Goal: Transaction & Acquisition: Purchase product/service

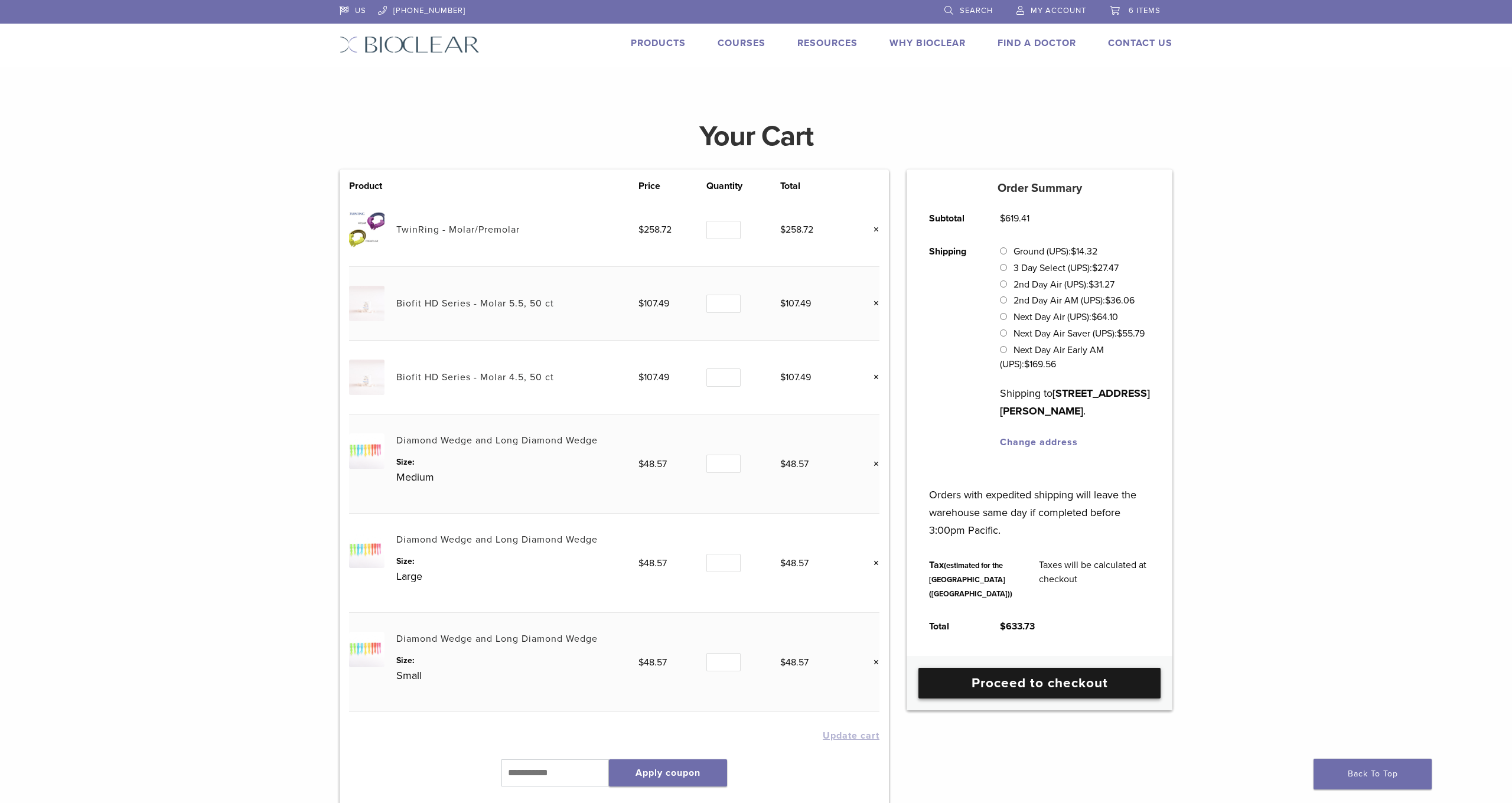
click at [1010, 699] on link "Proceed to checkout" at bounding box center [1038, 683] width 242 height 31
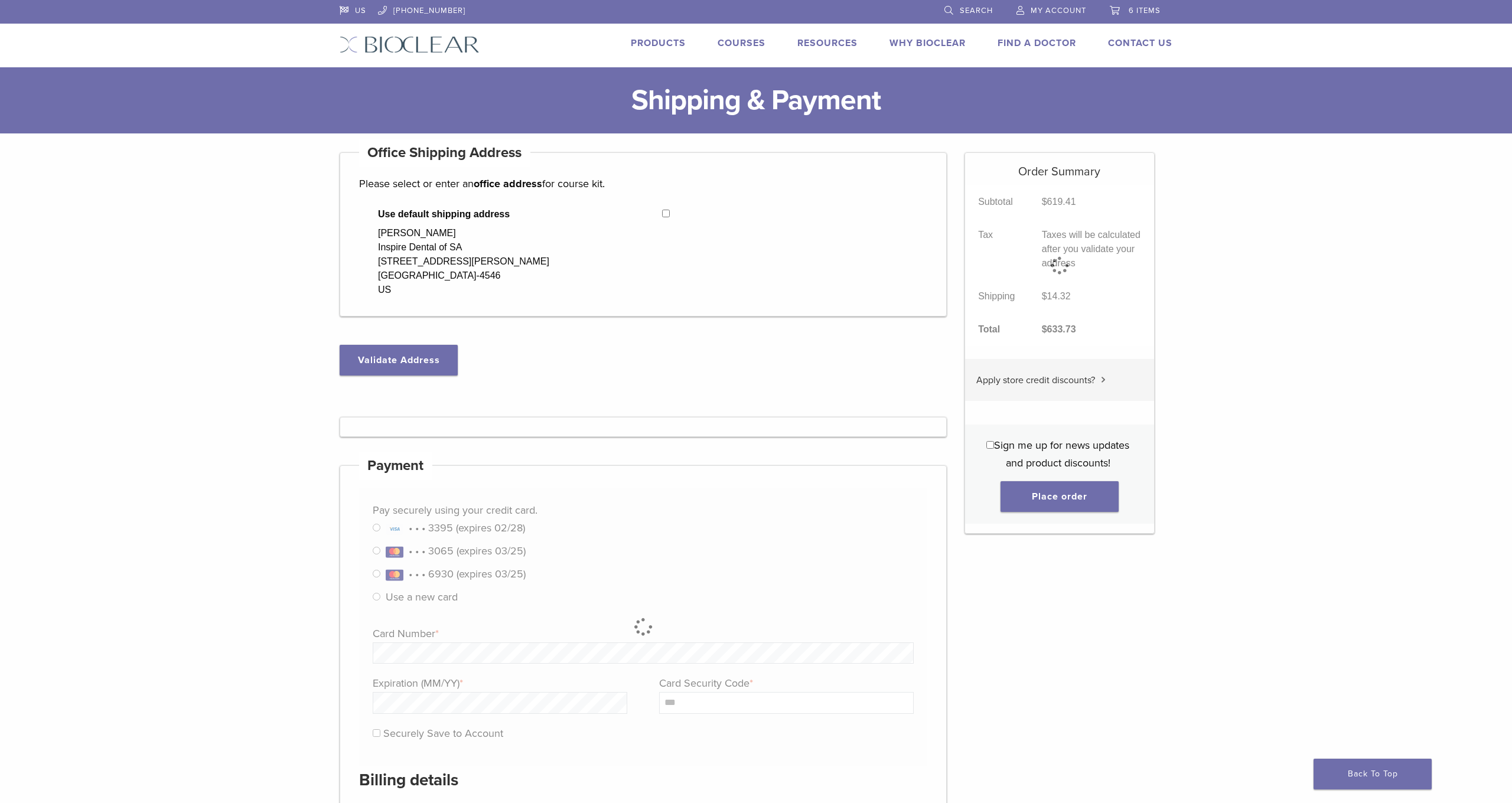
select select "**"
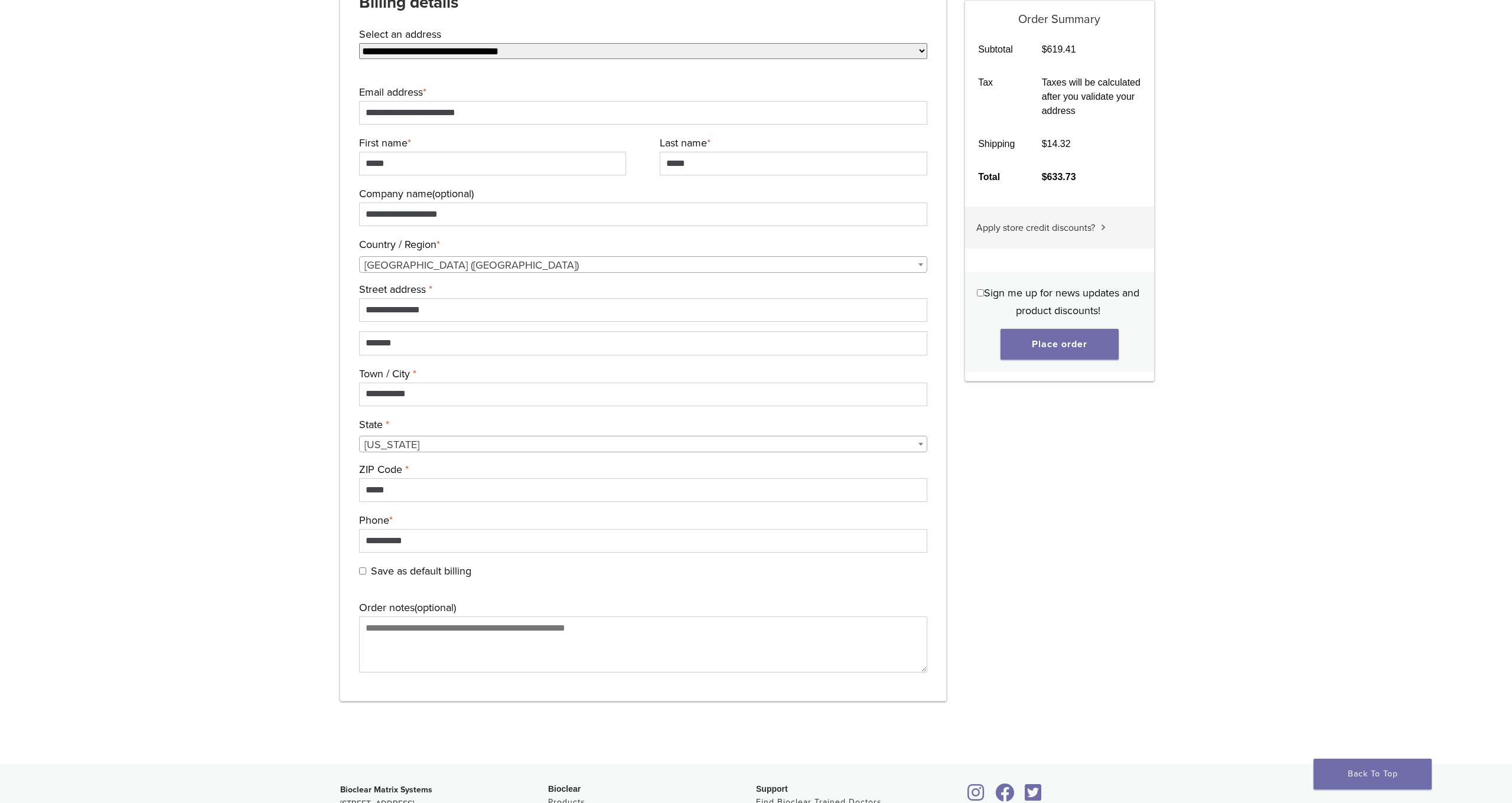
scroll to position [818, 0]
click at [1052, 346] on button "Place order" at bounding box center [1059, 345] width 118 height 31
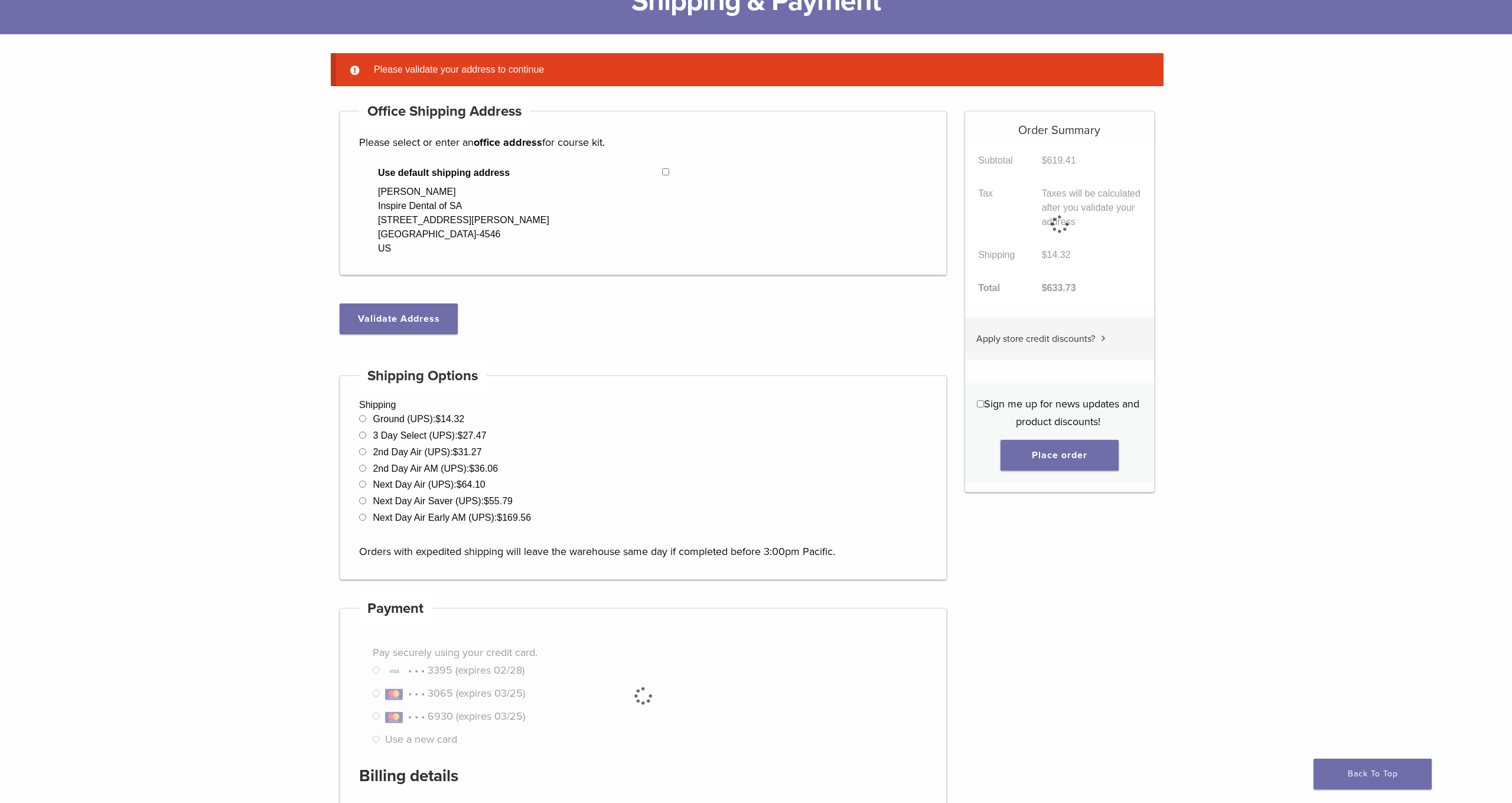
scroll to position [93, 0]
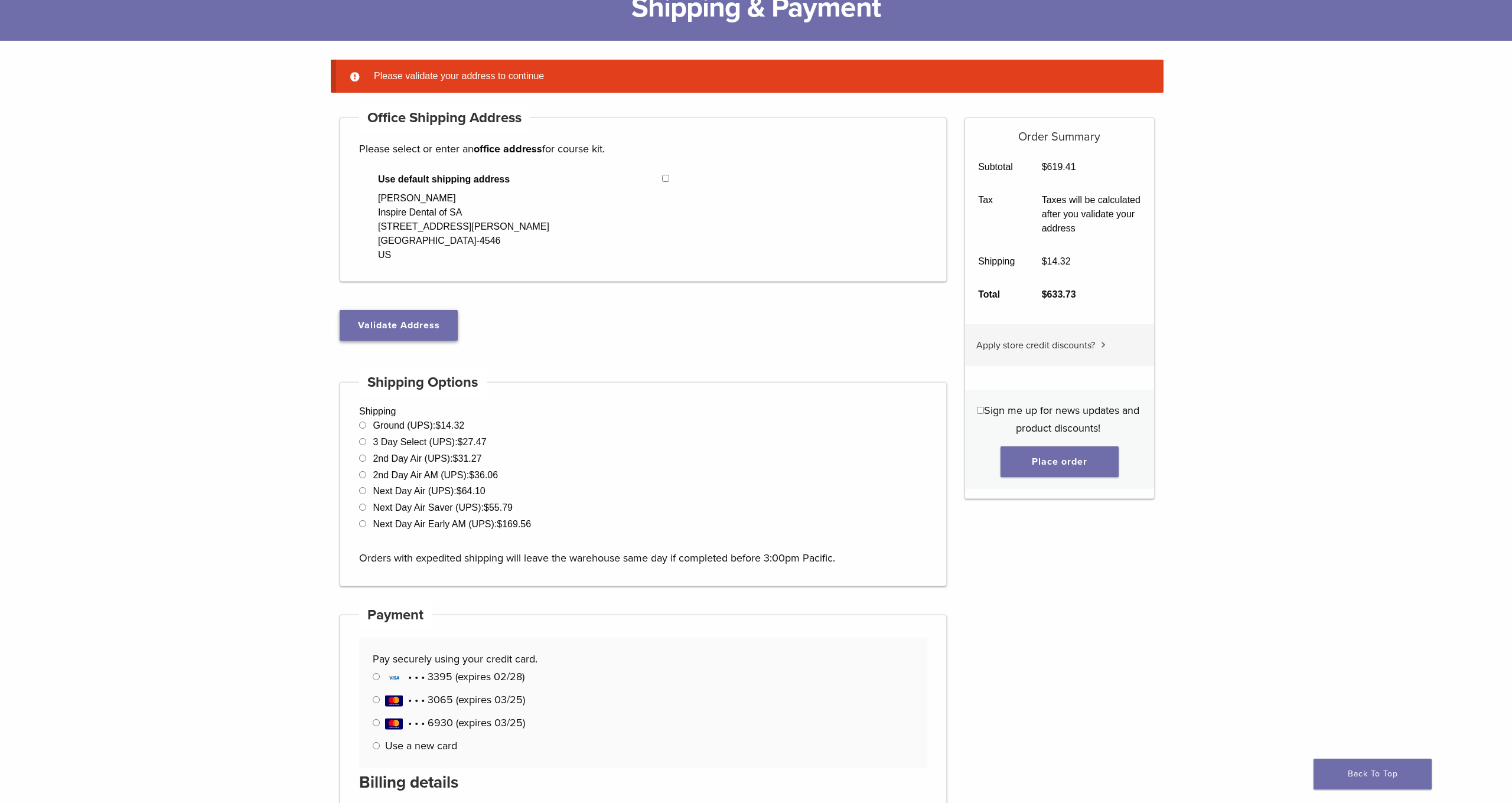
click at [402, 329] on button "Validate Address" at bounding box center [399, 325] width 118 height 31
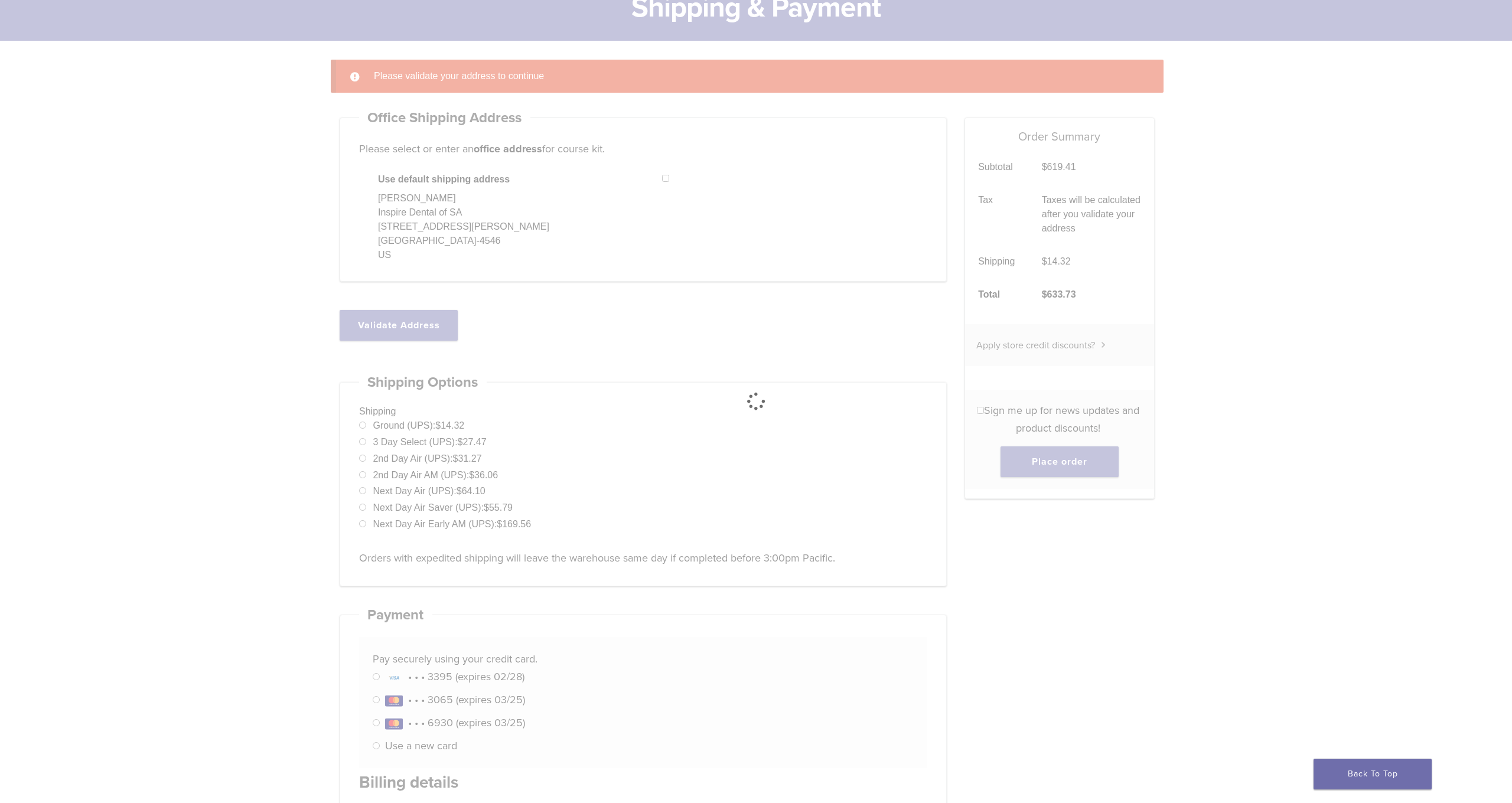
select select "**"
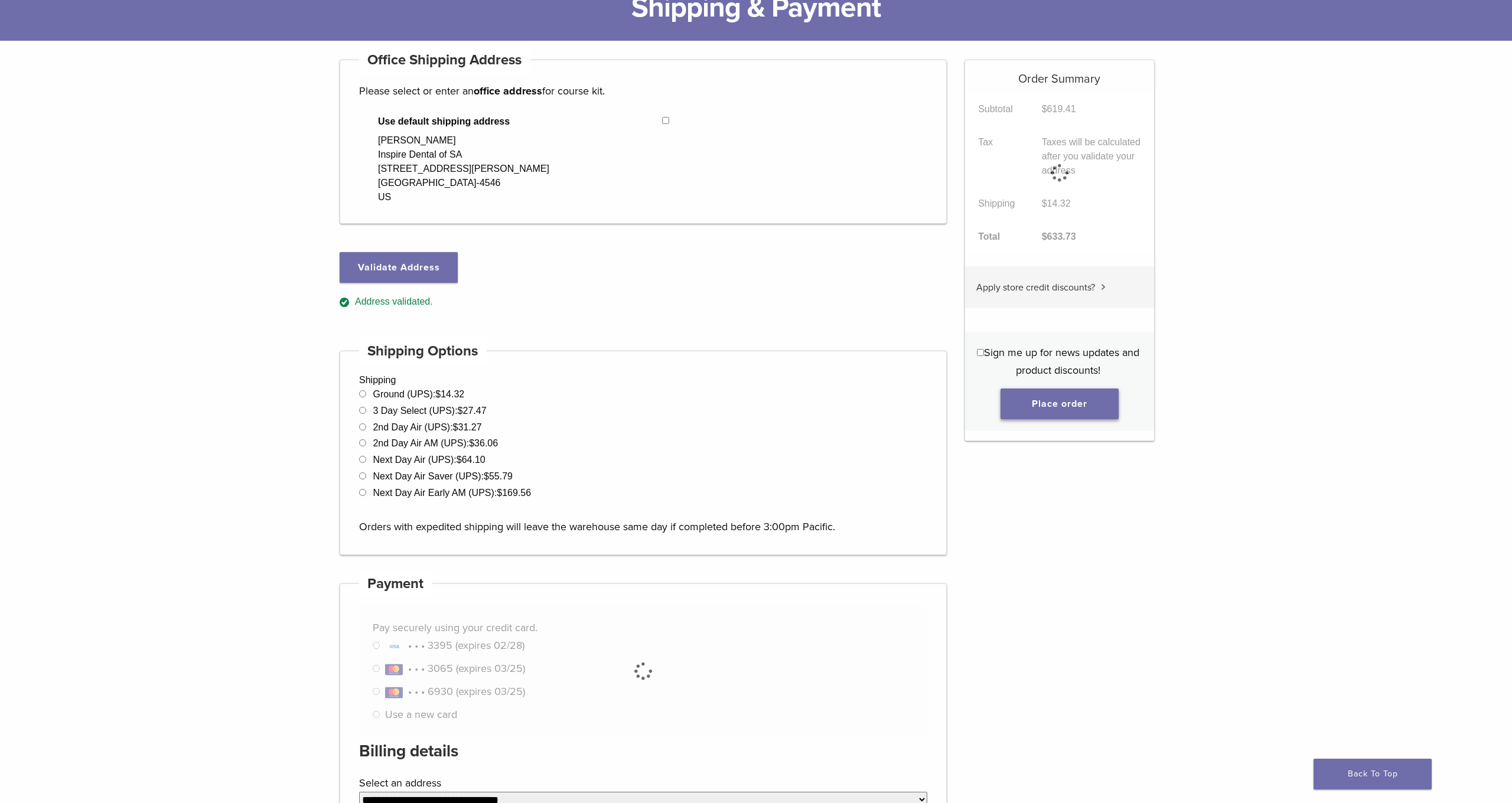
click at [1025, 399] on button "Place order" at bounding box center [1059, 404] width 118 height 31
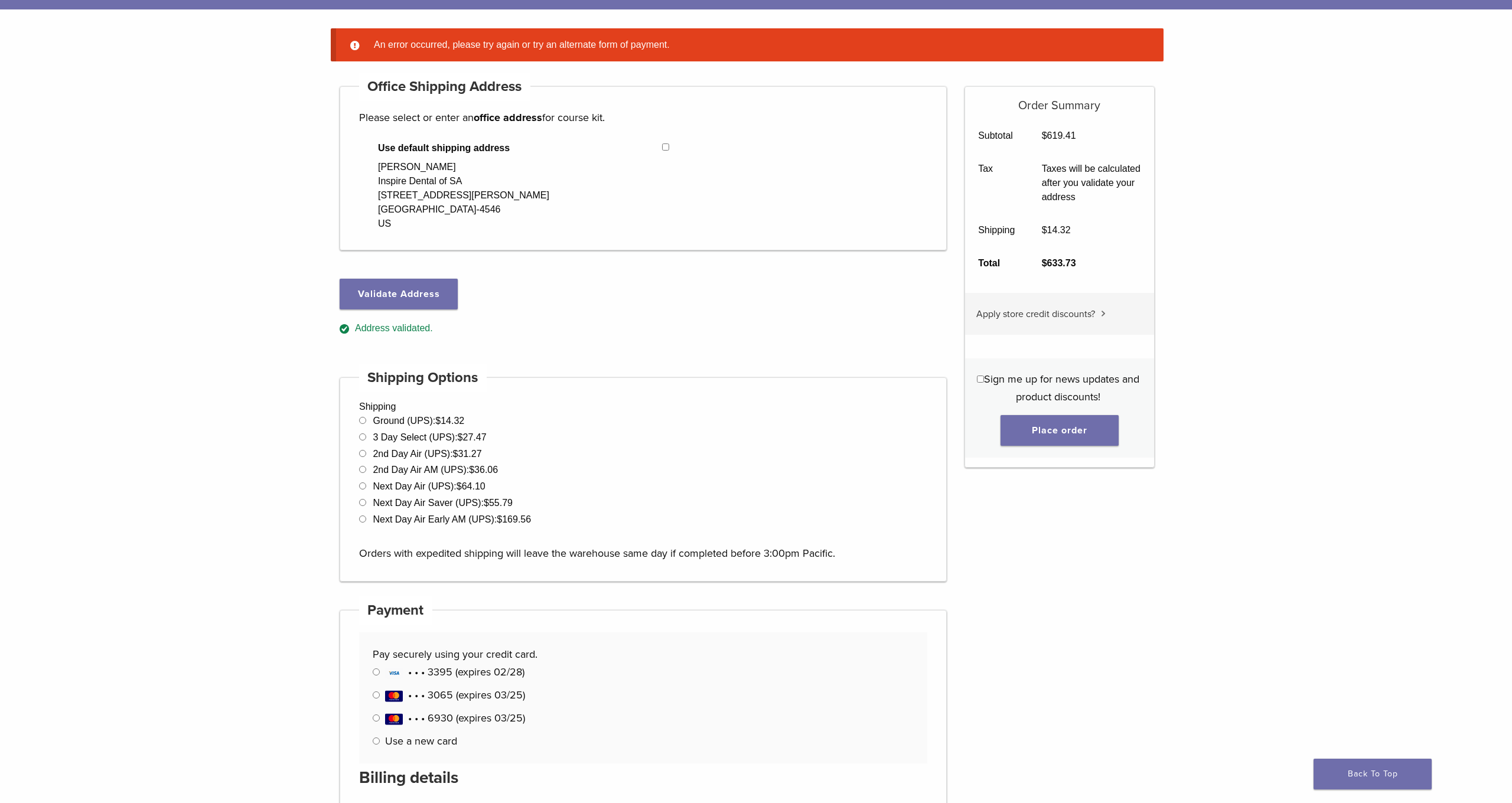
scroll to position [285, 0]
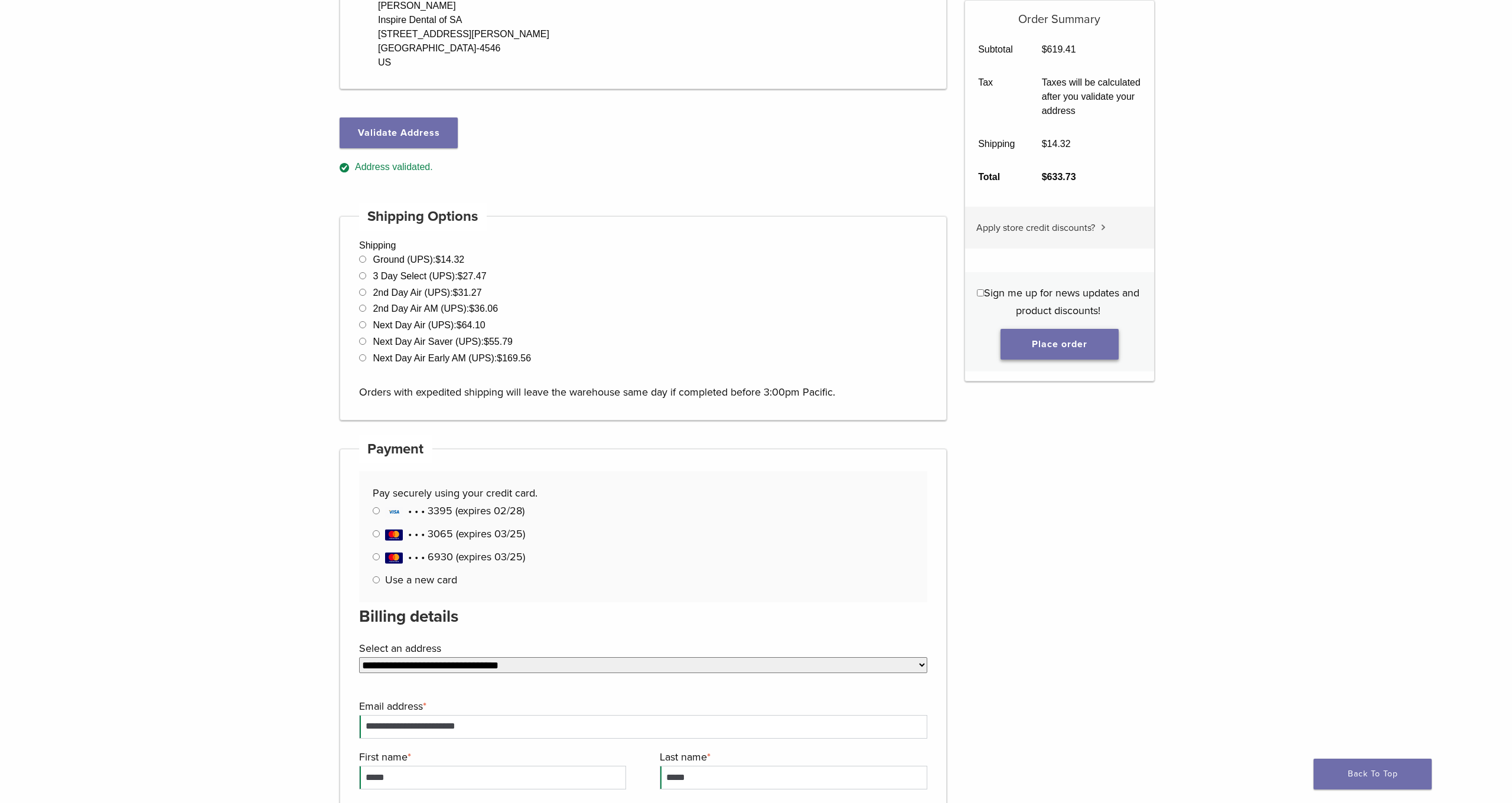
click at [1025, 338] on button "Place order" at bounding box center [1059, 345] width 118 height 31
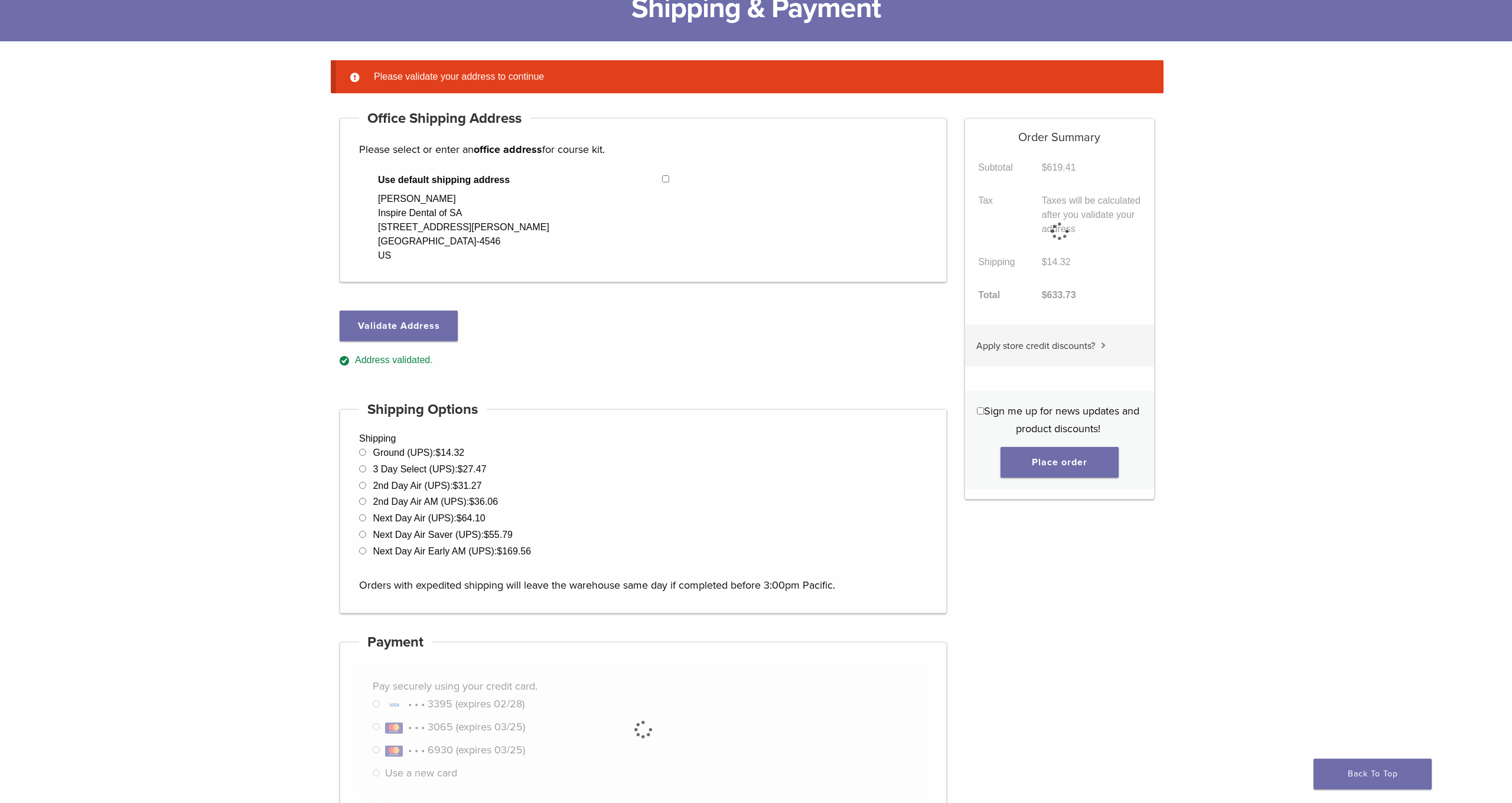
scroll to position [93, 0]
click at [412, 327] on button "Validate Address" at bounding box center [399, 325] width 118 height 31
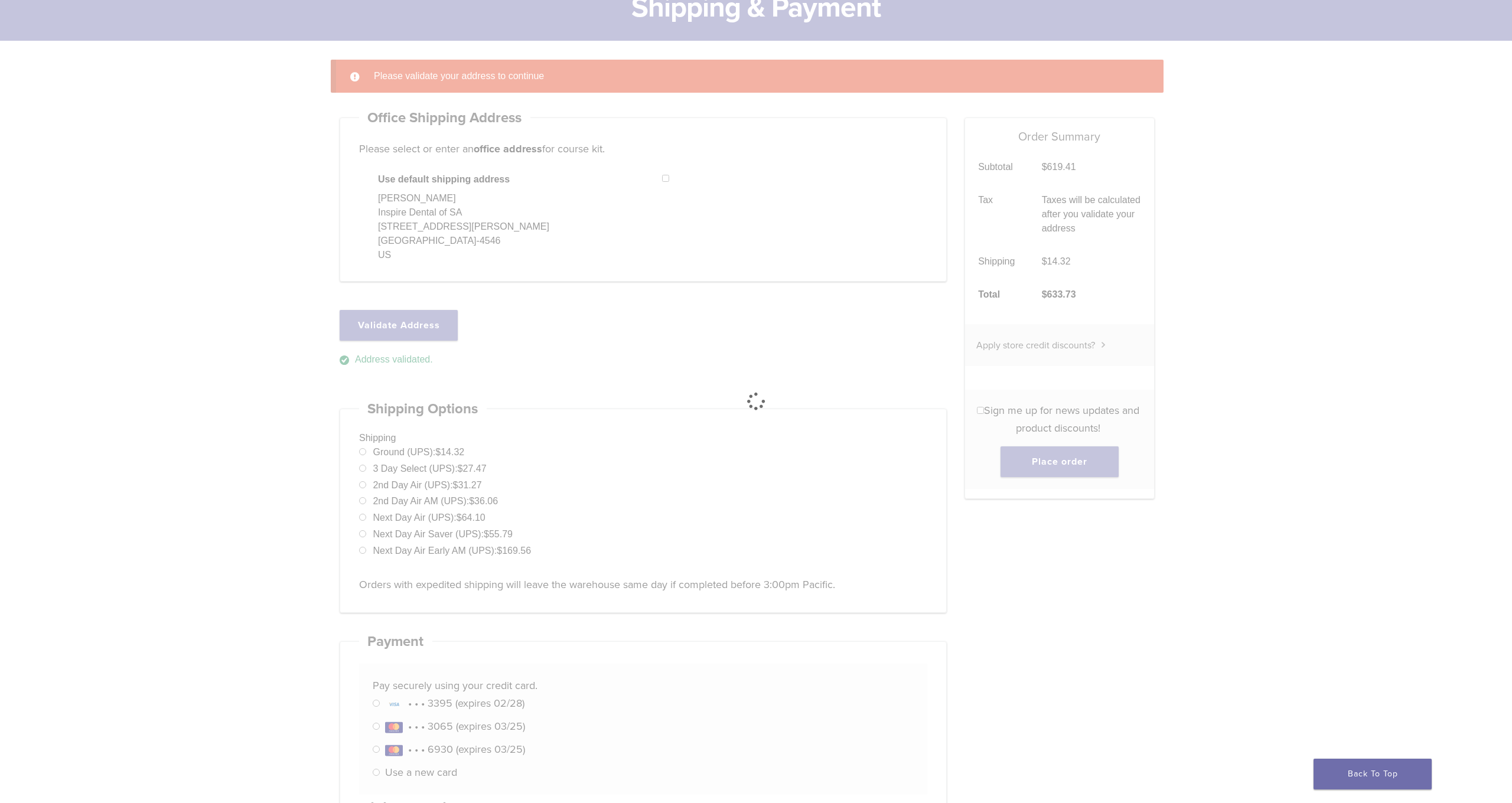
select select "**"
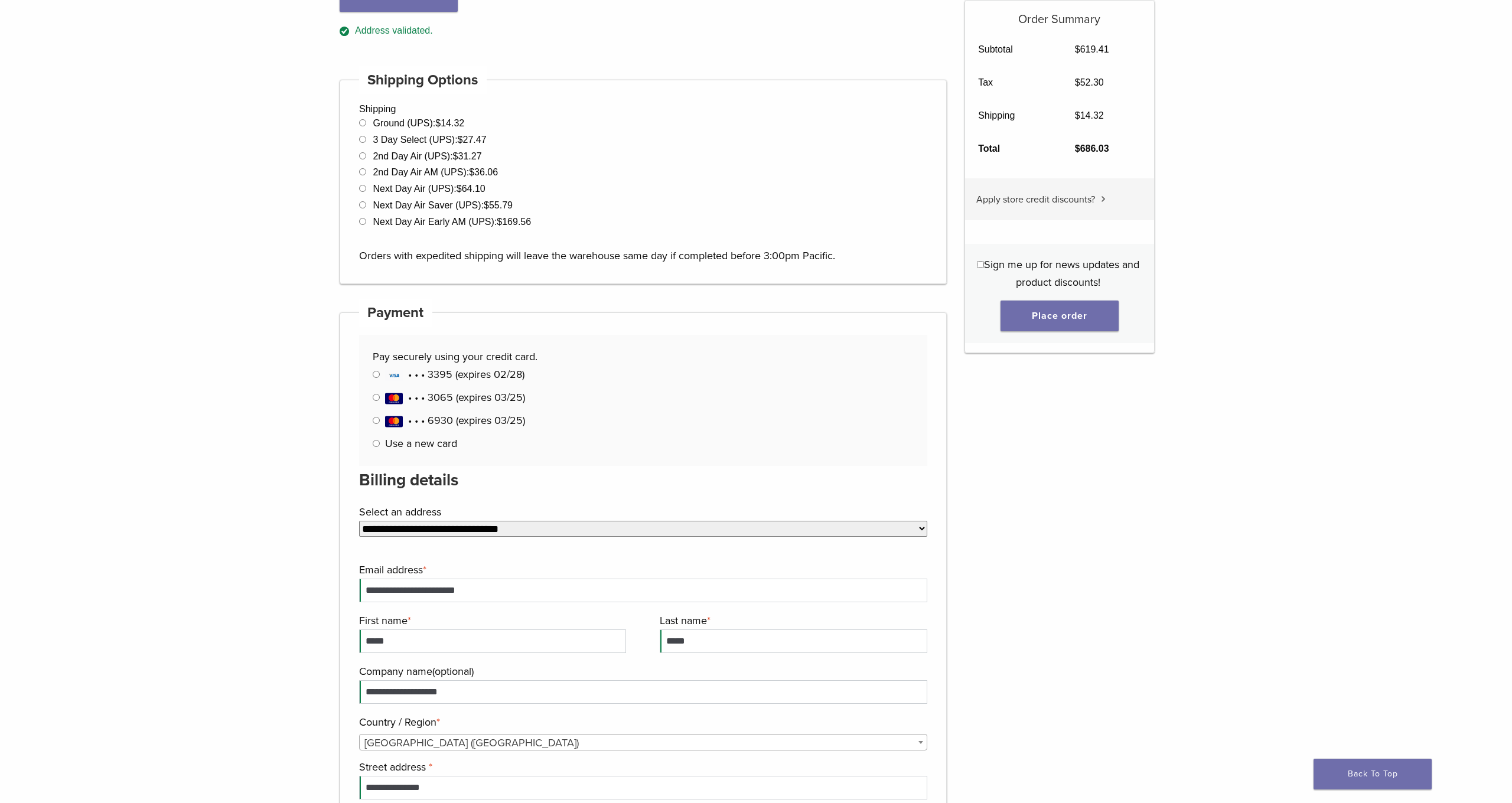
scroll to position [0, 0]
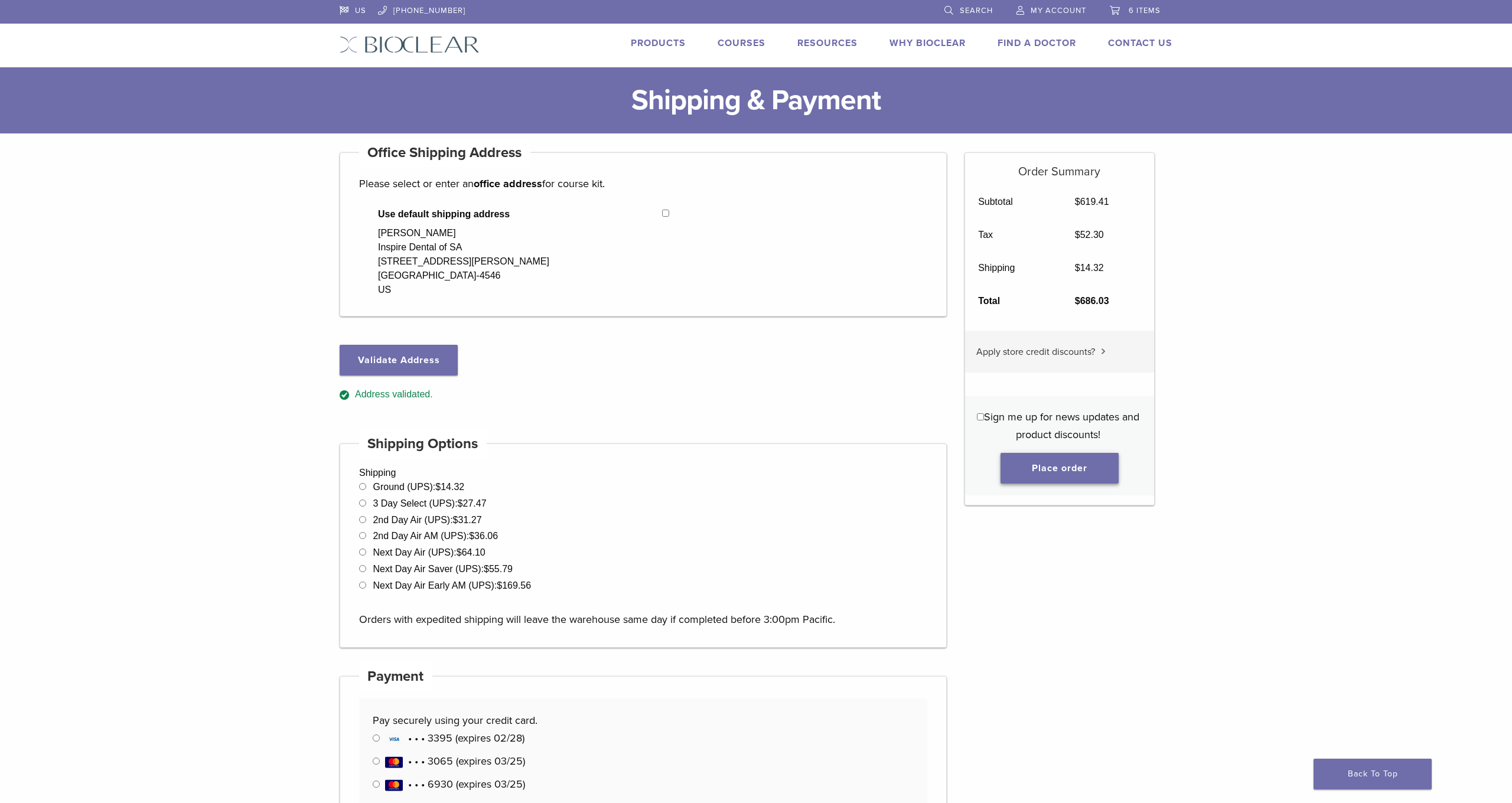
click at [1043, 462] on button "Place order" at bounding box center [1059, 469] width 118 height 31
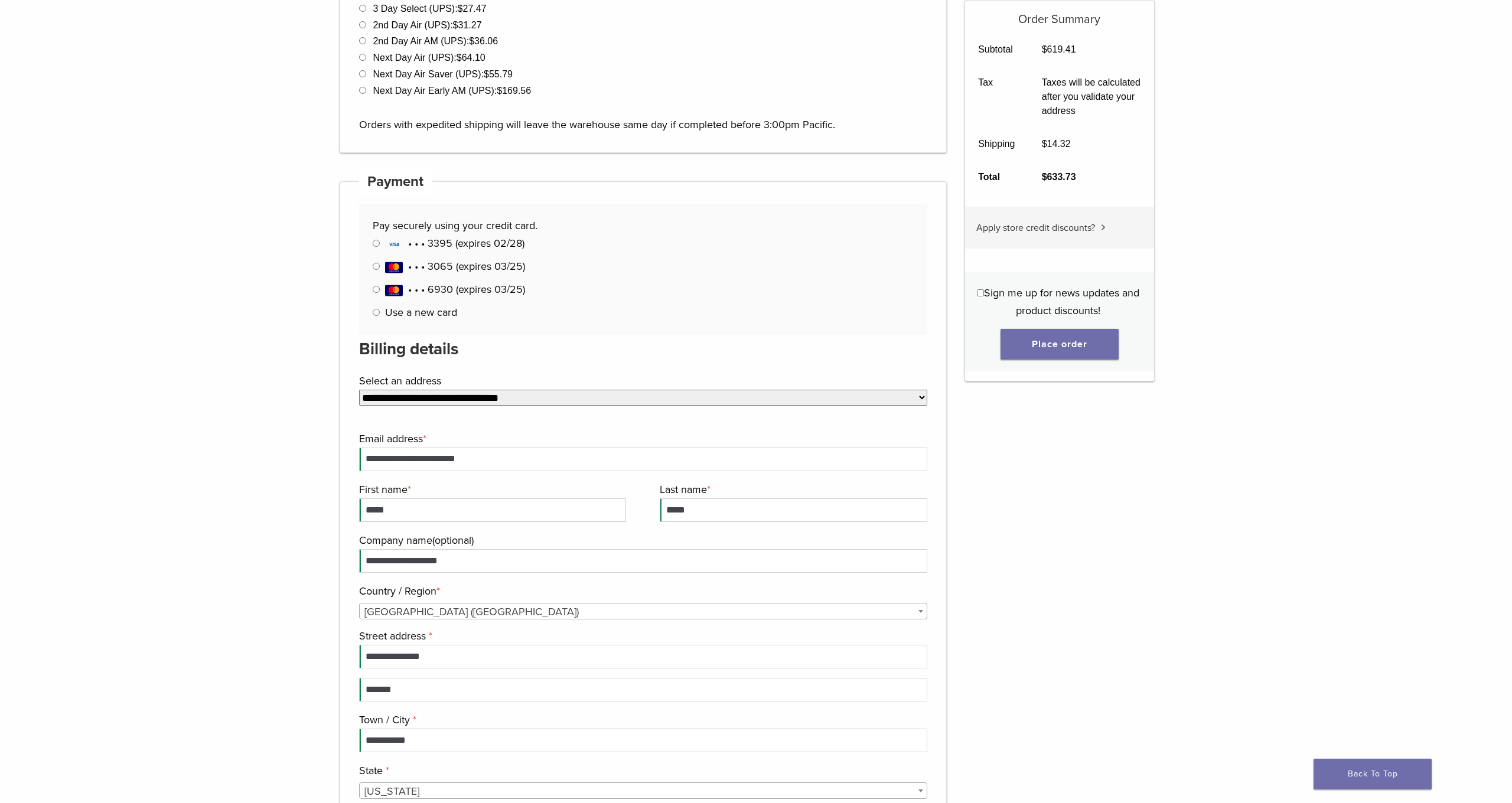
scroll to position [863, 0]
